Goal: Navigation & Orientation: Understand site structure

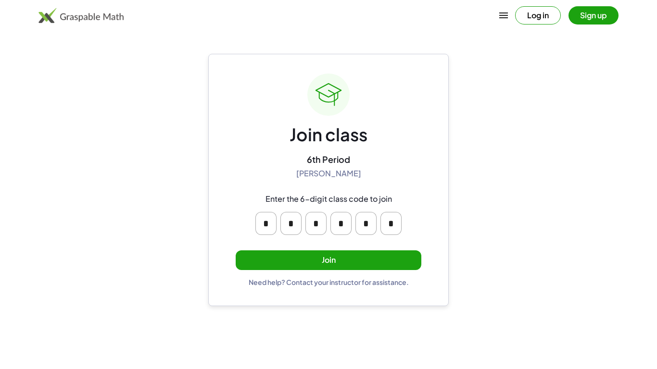
click at [350, 255] on button "Join" at bounding box center [329, 260] width 186 height 20
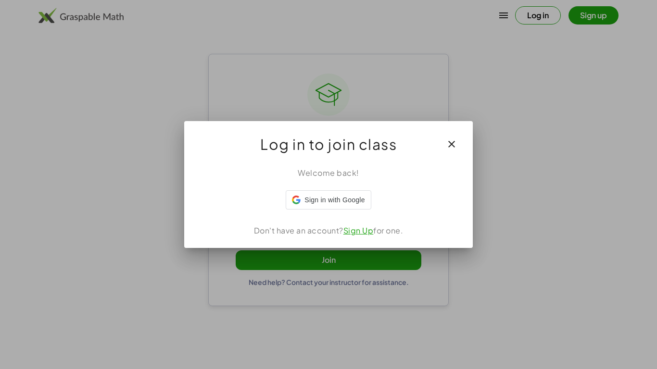
click at [350, 255] on div at bounding box center [328, 184] width 657 height 369
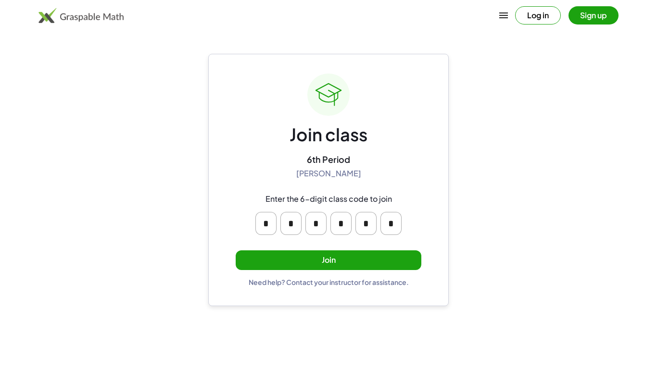
click at [350, 254] on button "Join" at bounding box center [329, 260] width 186 height 20
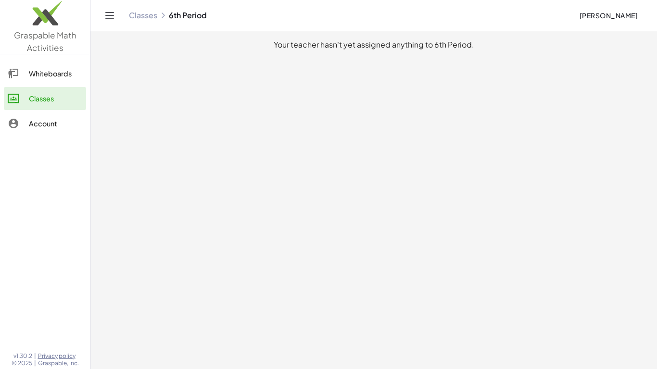
click at [23, 76] on div at bounding box center [18, 74] width 21 height 12
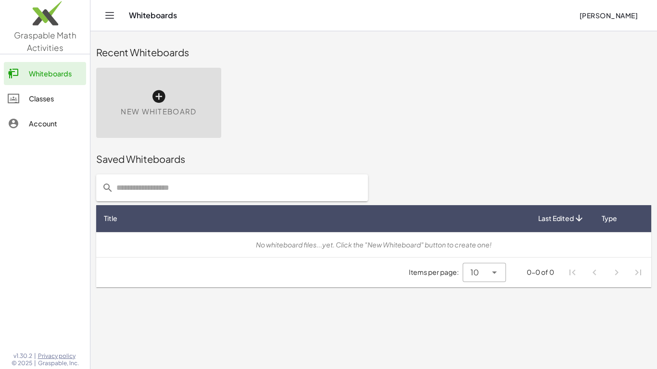
click at [29, 102] on div "Classes" at bounding box center [55, 99] width 53 height 12
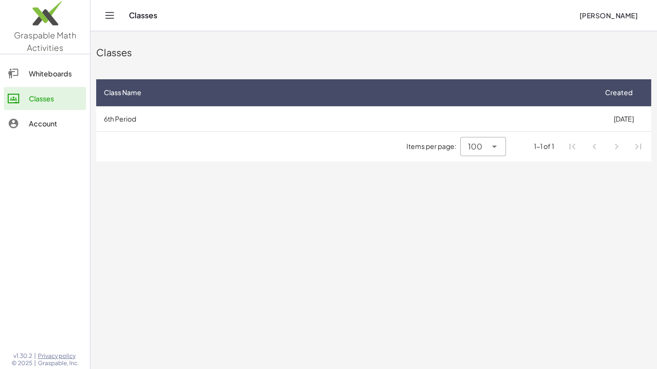
click at [49, 123] on div "Account" at bounding box center [55, 124] width 53 height 12
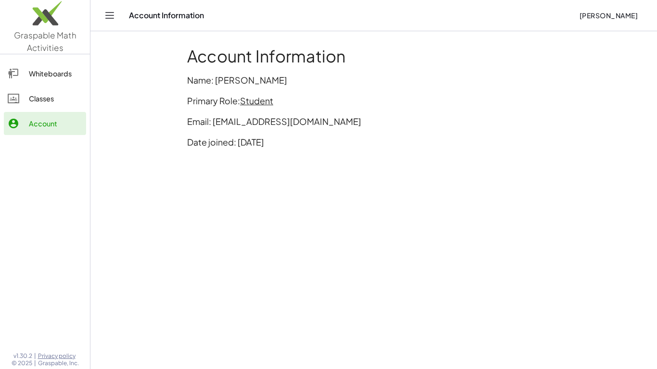
click at [86, 101] on div "Whiteboards Classes Account" at bounding box center [45, 99] width 90 height 83
click at [85, 101] on div "Whiteboards Classes Account" at bounding box center [45, 99] width 90 height 83
click at [38, 100] on div "Classes" at bounding box center [55, 99] width 53 height 12
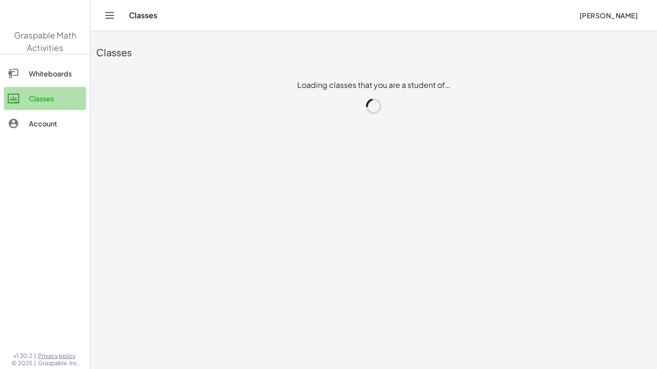
click at [38, 100] on div "Classes" at bounding box center [55, 99] width 53 height 12
